Goal: Find specific page/section

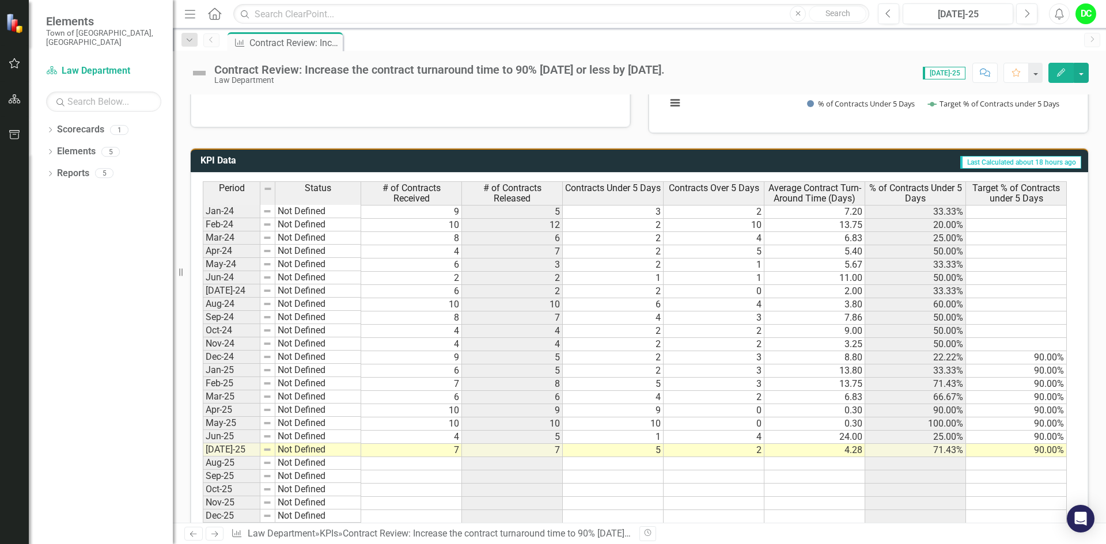
scroll to position [523, 0]
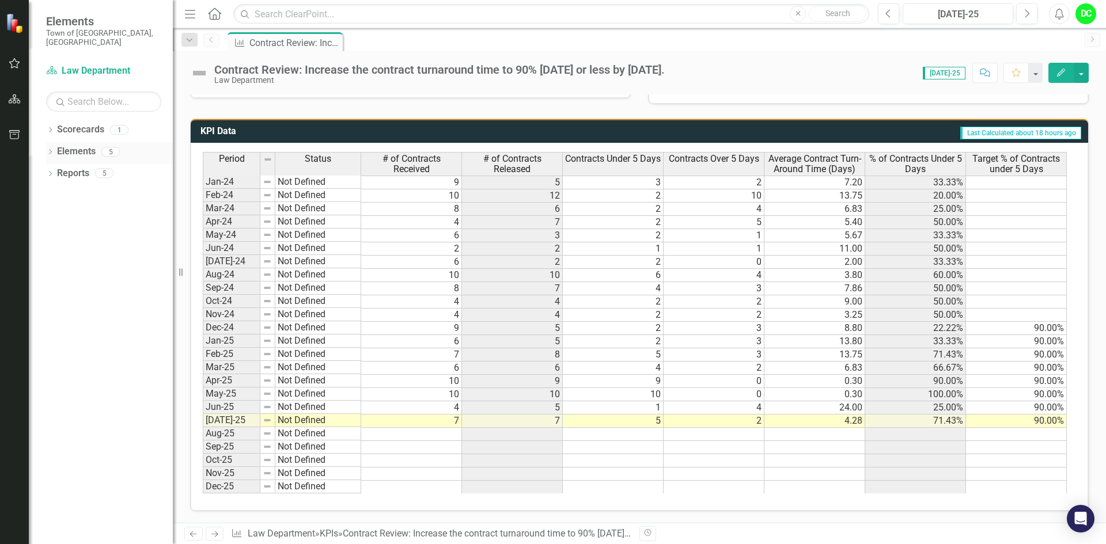
click at [50, 150] on icon "Dropdown" at bounding box center [50, 153] width 8 height 6
click at [59, 172] on icon "Dropdown" at bounding box center [56, 175] width 8 height 6
click at [54, 214] on icon "Dropdown" at bounding box center [56, 217] width 8 height 6
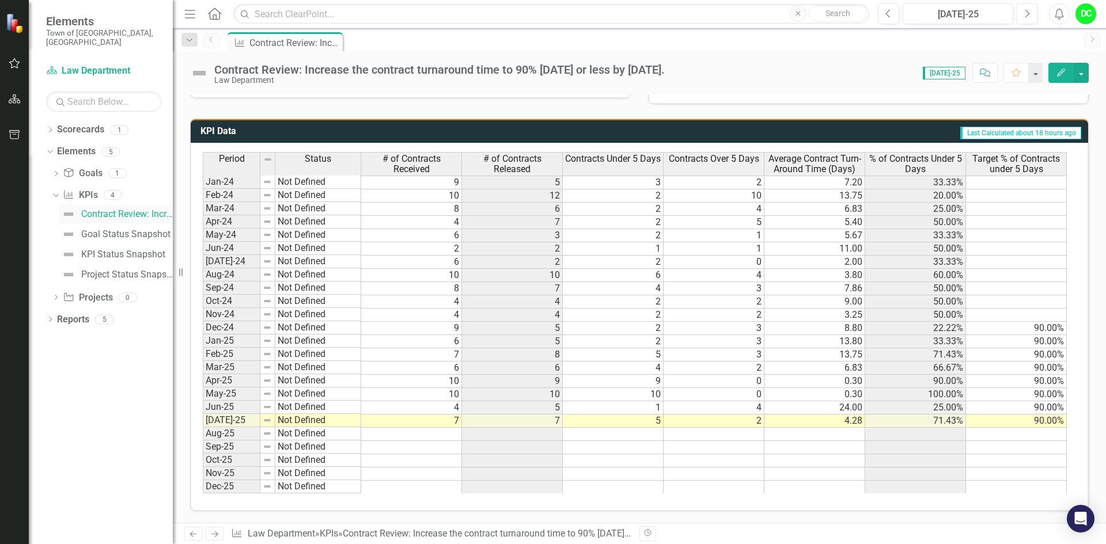
click at [121, 209] on div "Contract Review: Increase the contract turnaround time to 90% [DATE] or less by…" at bounding box center [127, 214] width 92 height 10
click at [117, 229] on div "Goal Status Snapshot" at bounding box center [125, 234] width 89 height 10
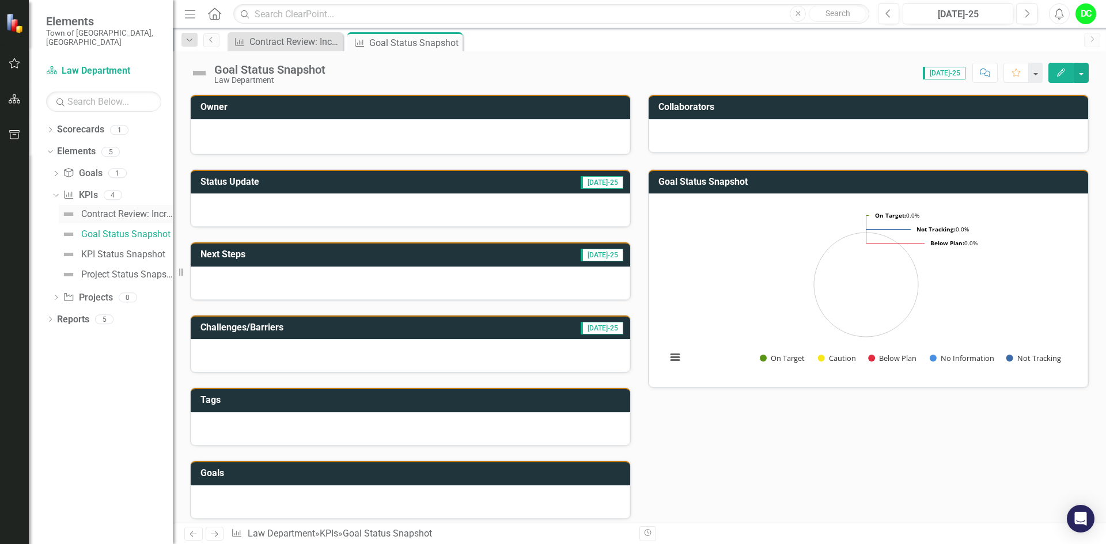
click at [118, 209] on div "Contract Review: Increase the contract turnaround time to 90% [DATE] or less by…" at bounding box center [127, 214] width 92 height 10
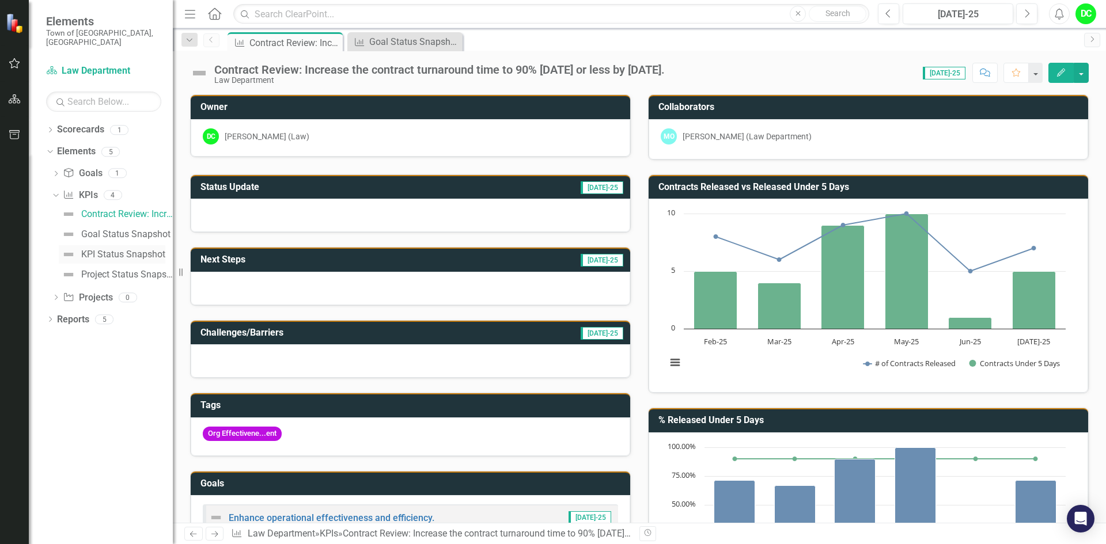
click at [113, 249] on div "KPI Status Snapshot" at bounding box center [123, 254] width 84 height 10
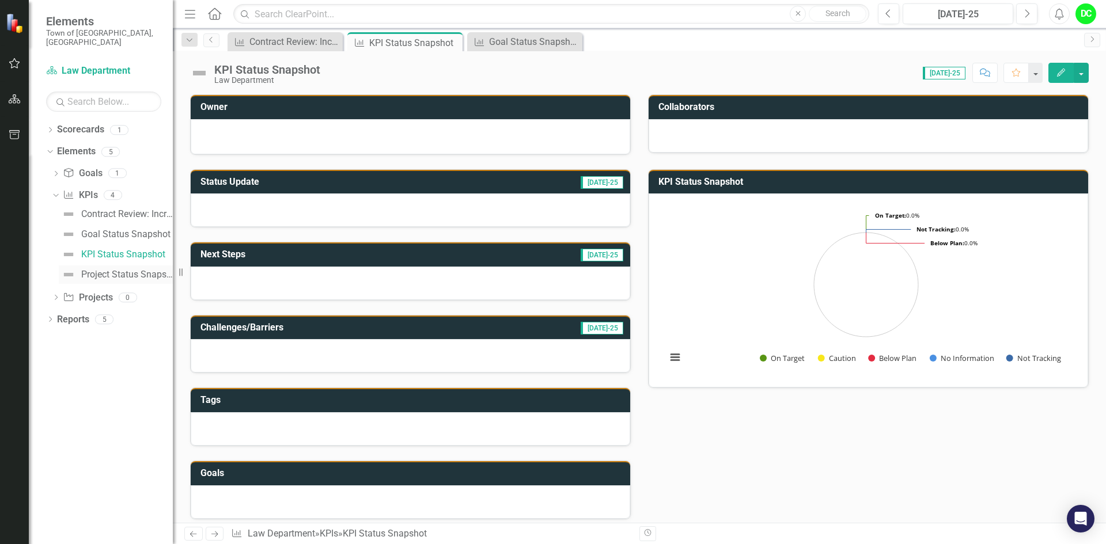
click at [108, 270] on div "Project Status Snapshot" at bounding box center [127, 275] width 92 height 10
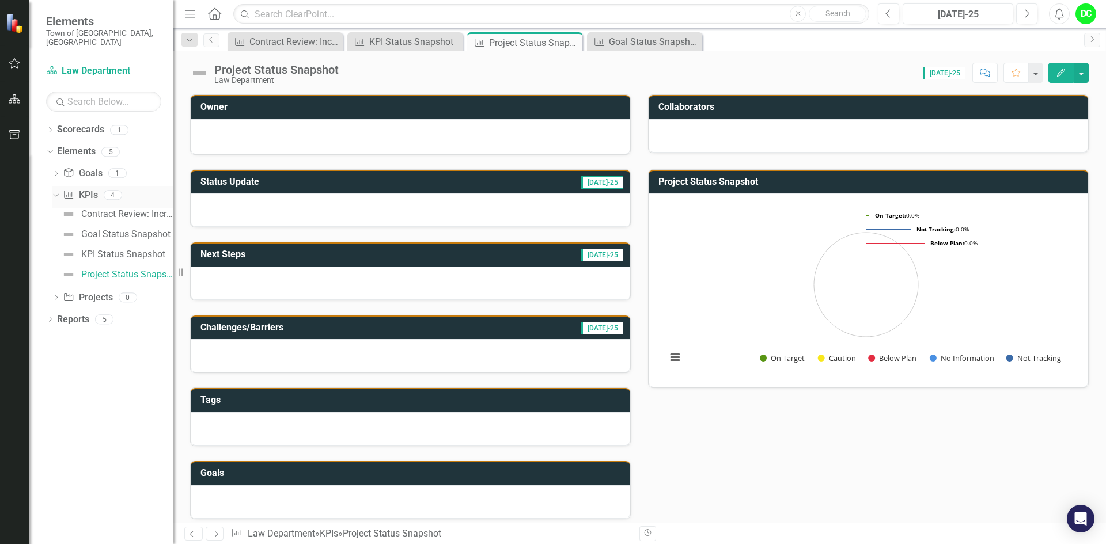
click at [60, 194] on div "Dropdown" at bounding box center [56, 197] width 8 height 6
click at [50, 237] on icon "Dropdown" at bounding box center [50, 240] width 8 height 6
click at [56, 257] on icon "Dropdown" at bounding box center [55, 260] width 8 height 6
click at [119, 274] on div "Department Landing Page" at bounding box center [114, 279] width 117 height 10
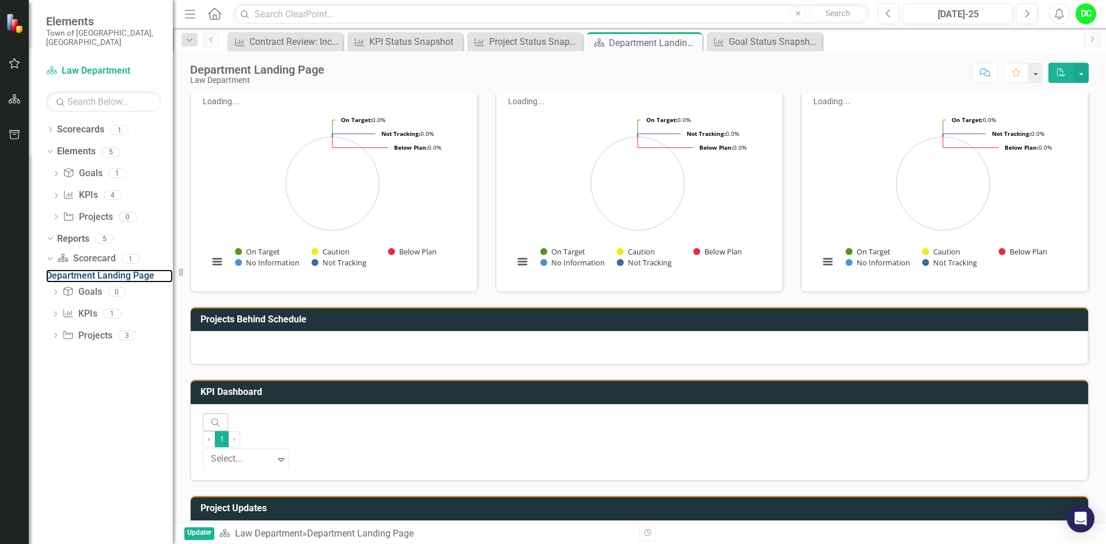
scroll to position [120, 0]
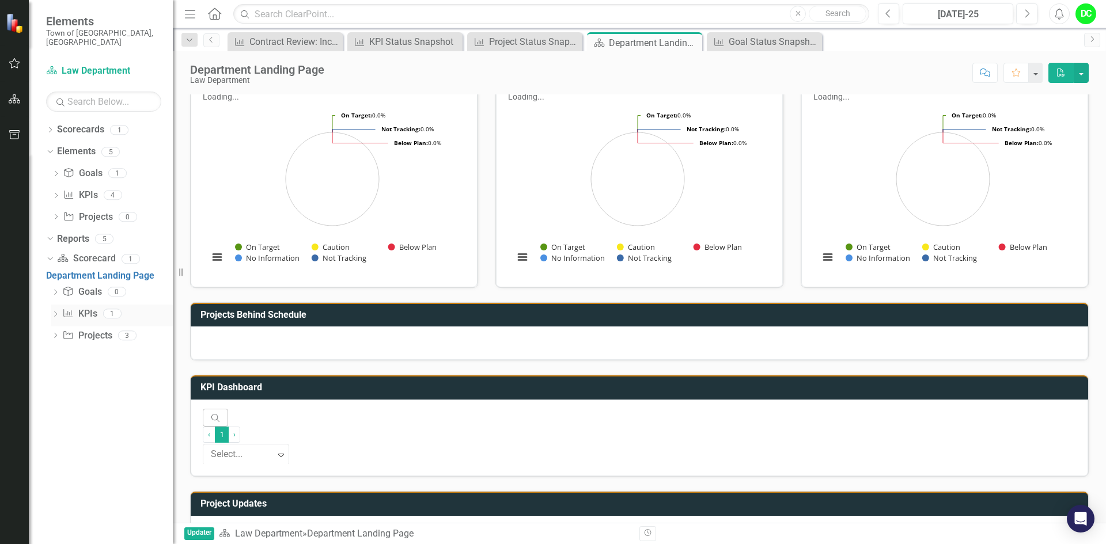
click at [54, 314] on icon "Dropdown" at bounding box center [55, 315] width 8 height 6
click at [52, 298] on icon "Dropdown" at bounding box center [48, 302] width 6 height 8
click at [58, 315] on div "Dropdown Project Projects 3" at bounding box center [112, 326] width 122 height 22
click at [55, 323] on icon "Dropdown" at bounding box center [55, 326] width 8 height 6
click at [52, 320] on icon "Dropdown" at bounding box center [48, 324] width 6 height 8
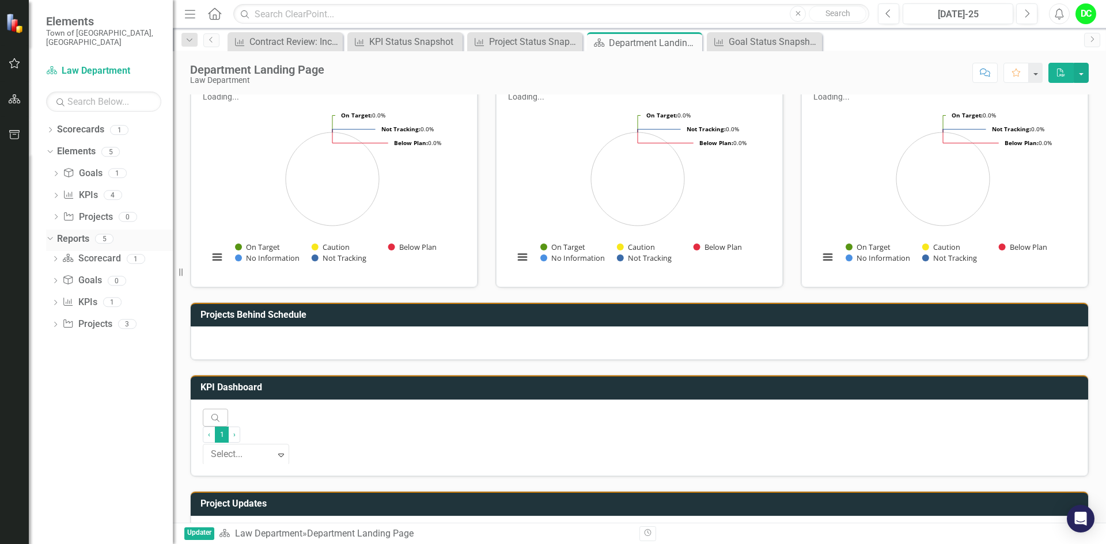
click at [53, 234] on div "Dropdown" at bounding box center [48, 238] width 10 height 8
click at [92, 65] on link "Scorecard Law Department" at bounding box center [103, 71] width 115 height 13
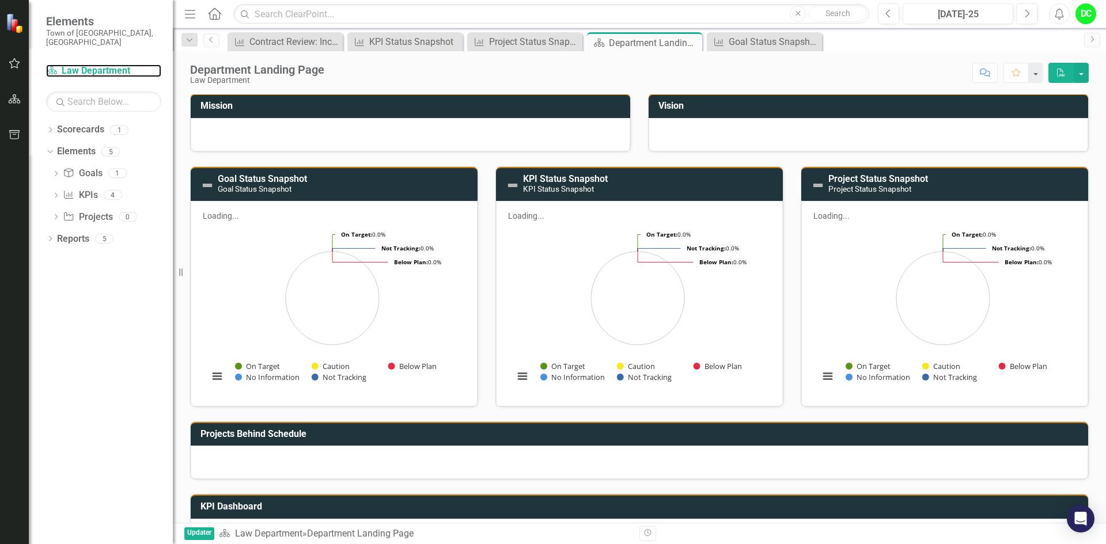
scroll to position [0, 0]
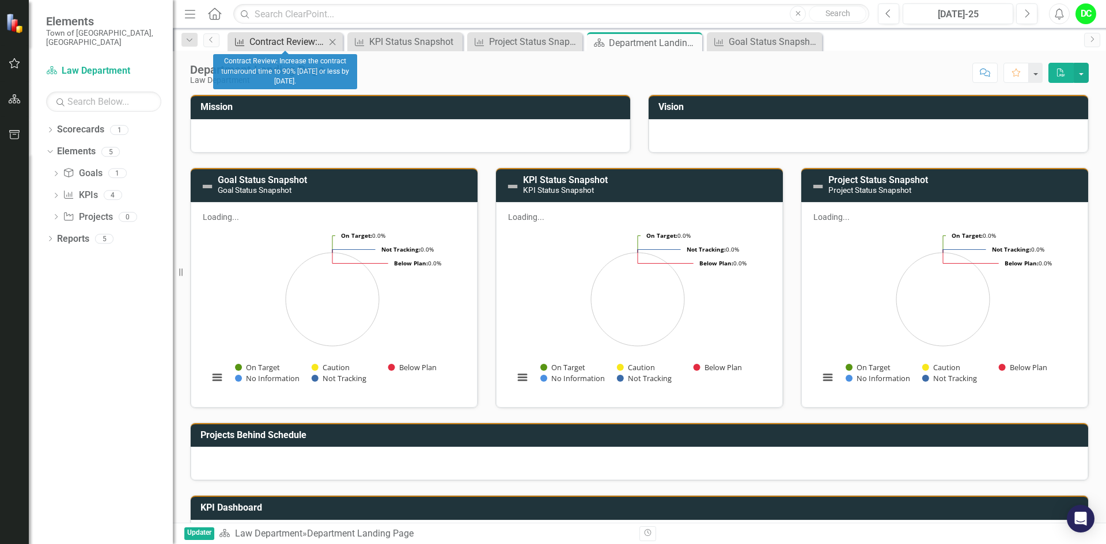
click at [300, 40] on div "Contract Review: Increase the contract turnaround time to 90% [DATE] or less by…" at bounding box center [287, 42] width 76 height 14
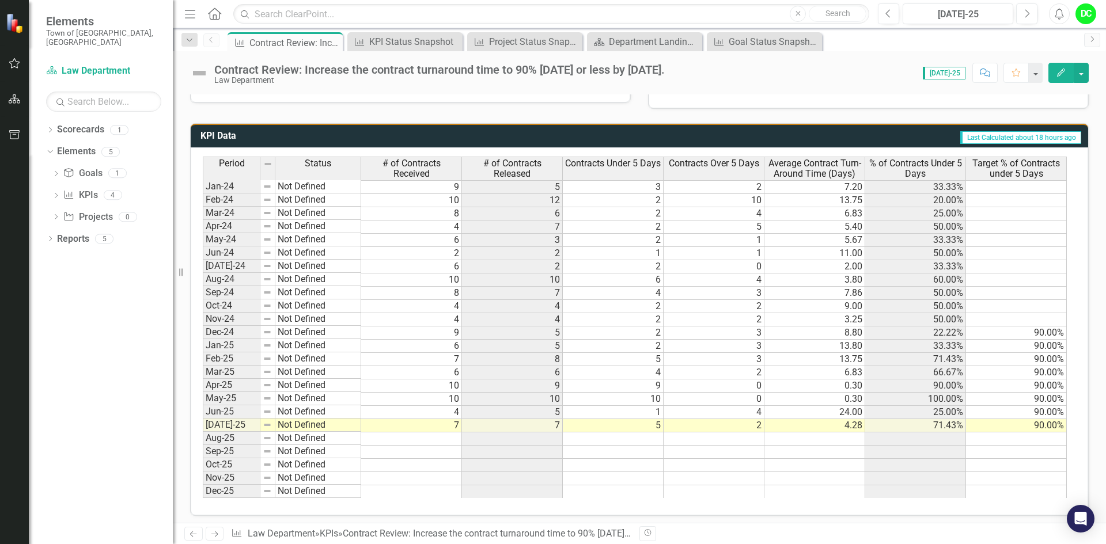
scroll to position [523, 0]
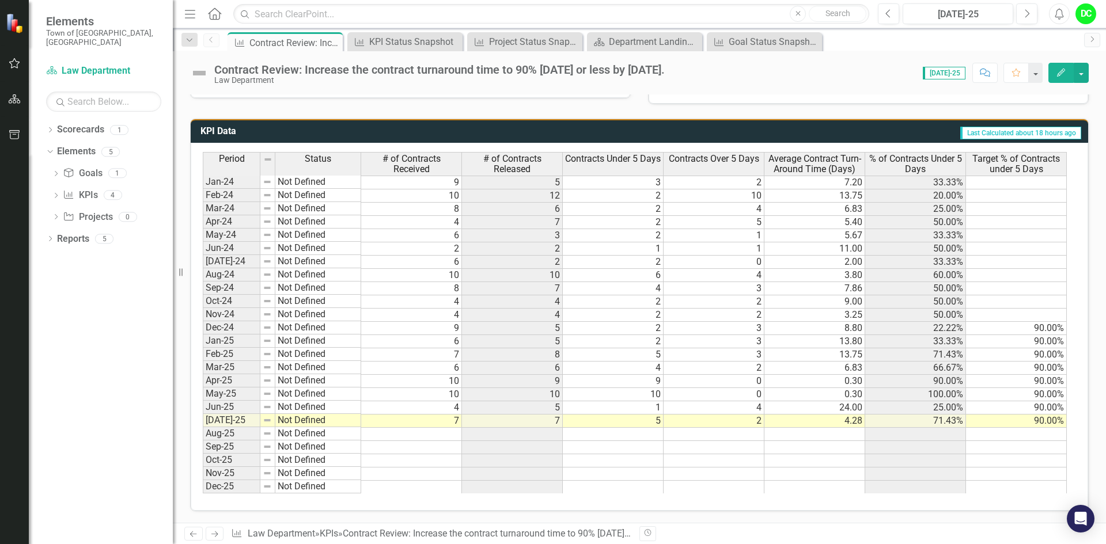
click at [1060, 74] on icon "Edit" at bounding box center [1061, 73] width 10 height 8
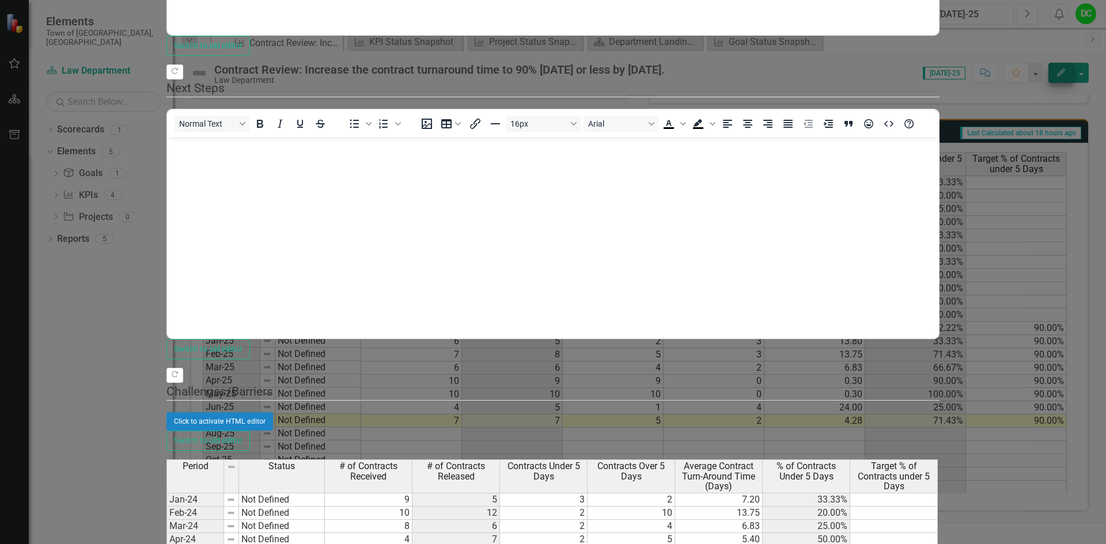
scroll to position [0, 0]
